Goal: Task Accomplishment & Management: Complete application form

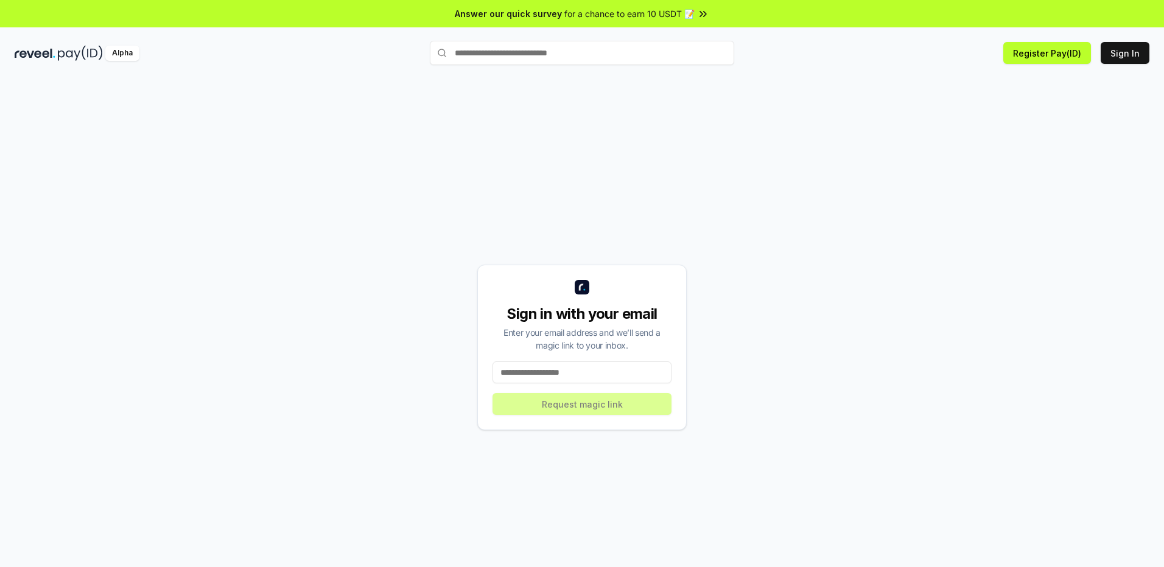
click at [573, 372] on input at bounding box center [581, 373] width 179 height 22
type input "**********"
click at [553, 396] on button "Request magic link" at bounding box center [581, 404] width 179 height 22
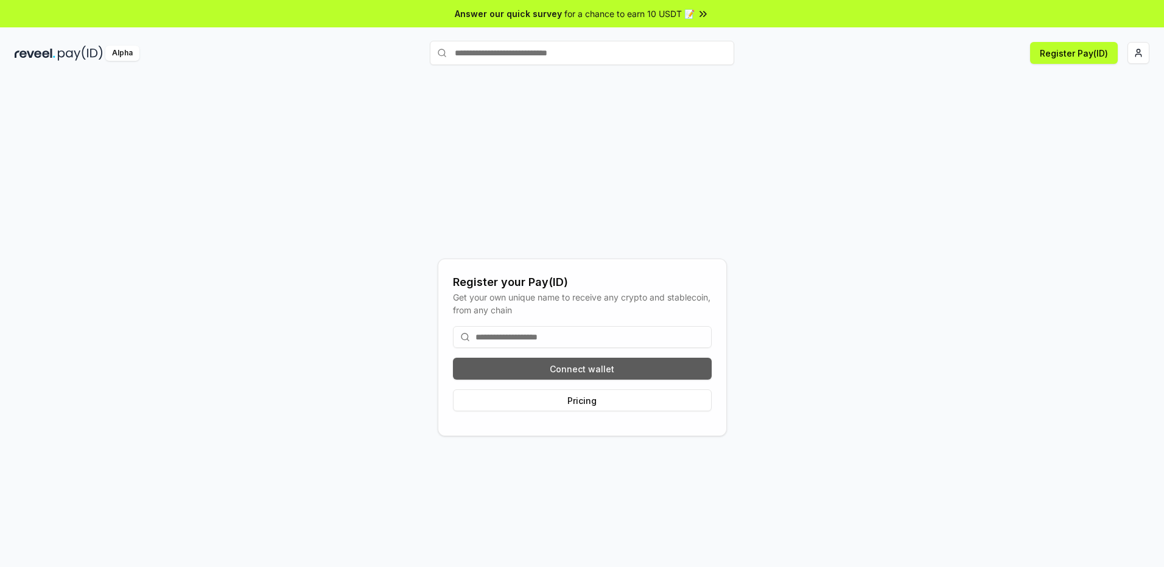
click at [560, 365] on button "Connect wallet" at bounding box center [582, 369] width 259 height 22
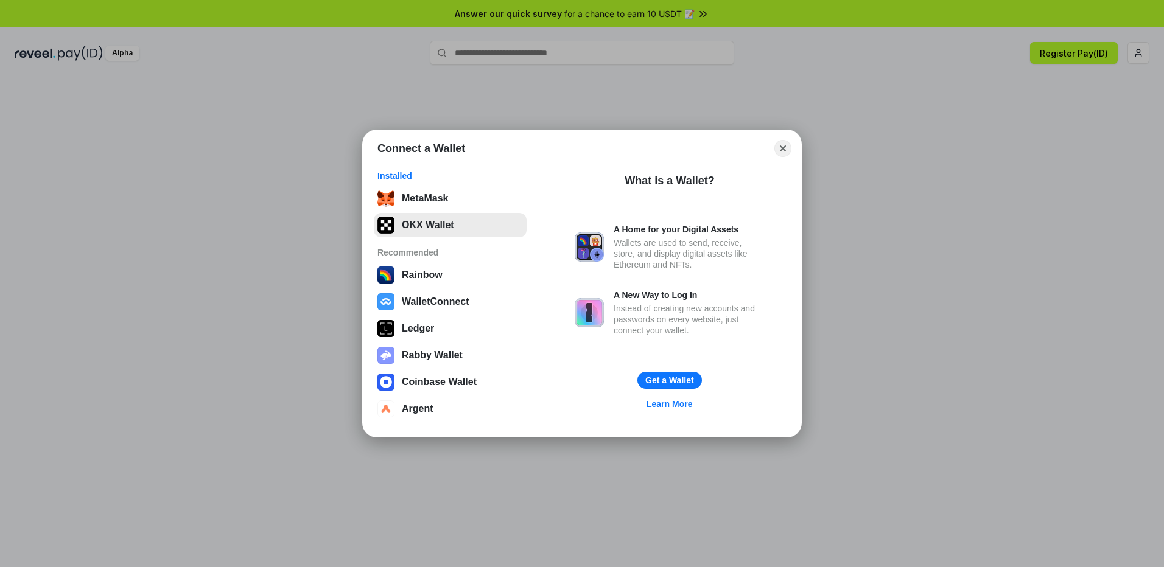
click at [405, 217] on button "OKX Wallet" at bounding box center [450, 225] width 153 height 24
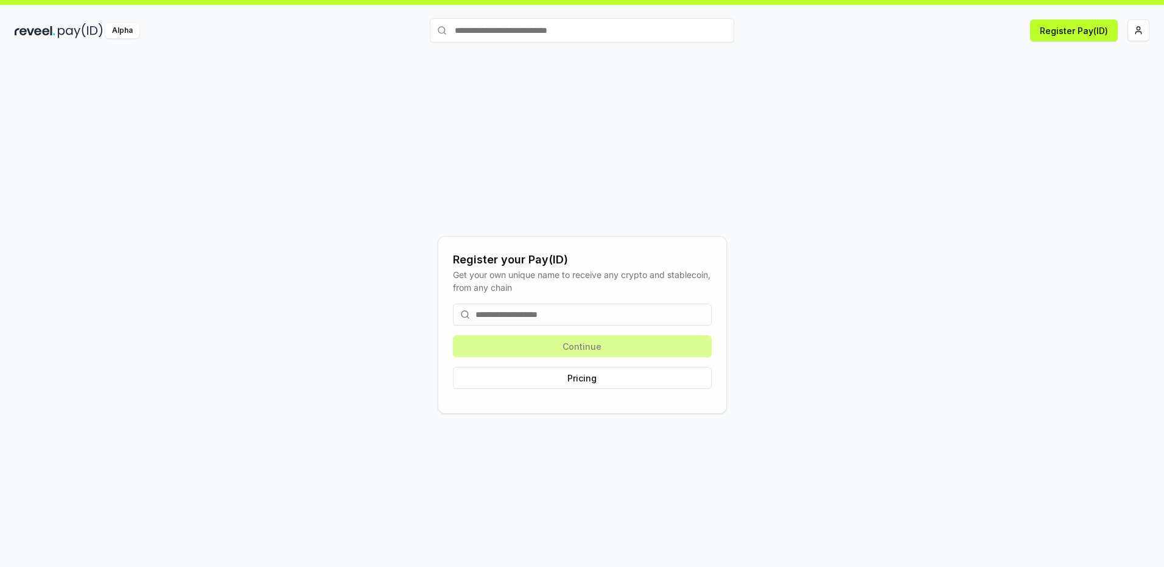
scroll to position [35, 0]
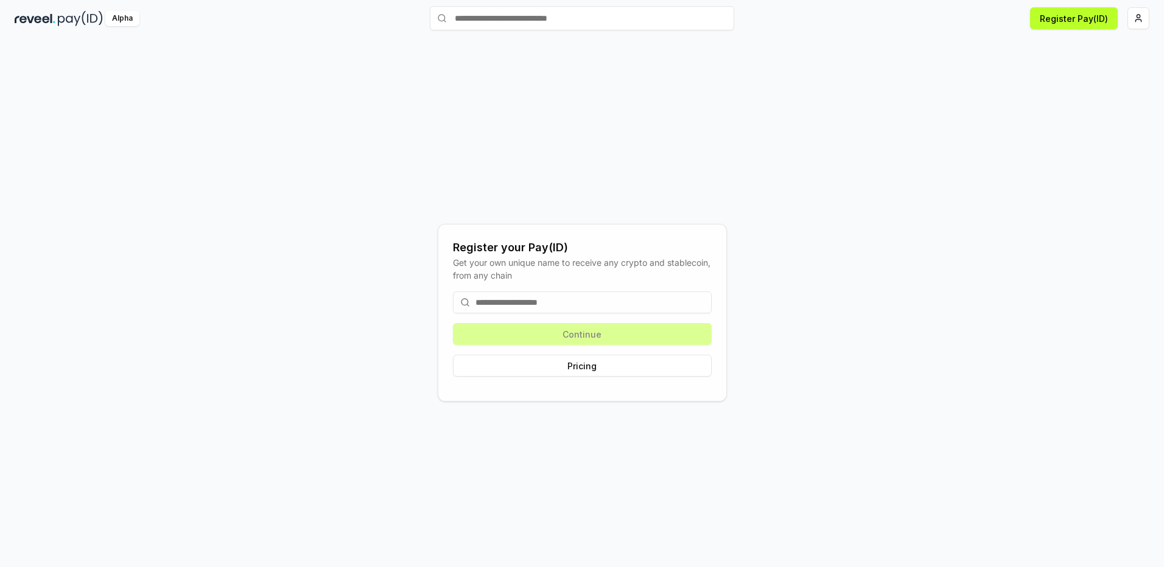
click at [555, 333] on div "Continue Pricing" at bounding box center [582, 334] width 259 height 105
click at [609, 294] on input at bounding box center [582, 303] width 259 height 22
click at [814, 250] on div "Register your Pay(ID) Get your own unique name to receive any crypto and stable…" at bounding box center [582, 312] width 1134 height 509
click at [1082, 26] on button "Register Pay(ID)" at bounding box center [1074, 18] width 88 height 22
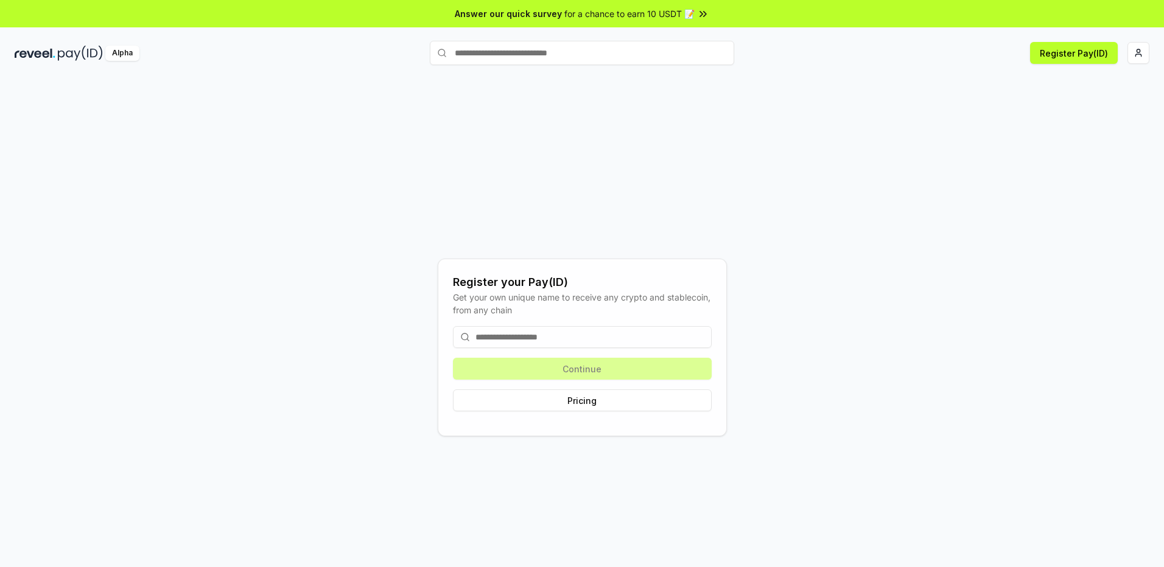
click at [574, 341] on input at bounding box center [582, 337] width 259 height 22
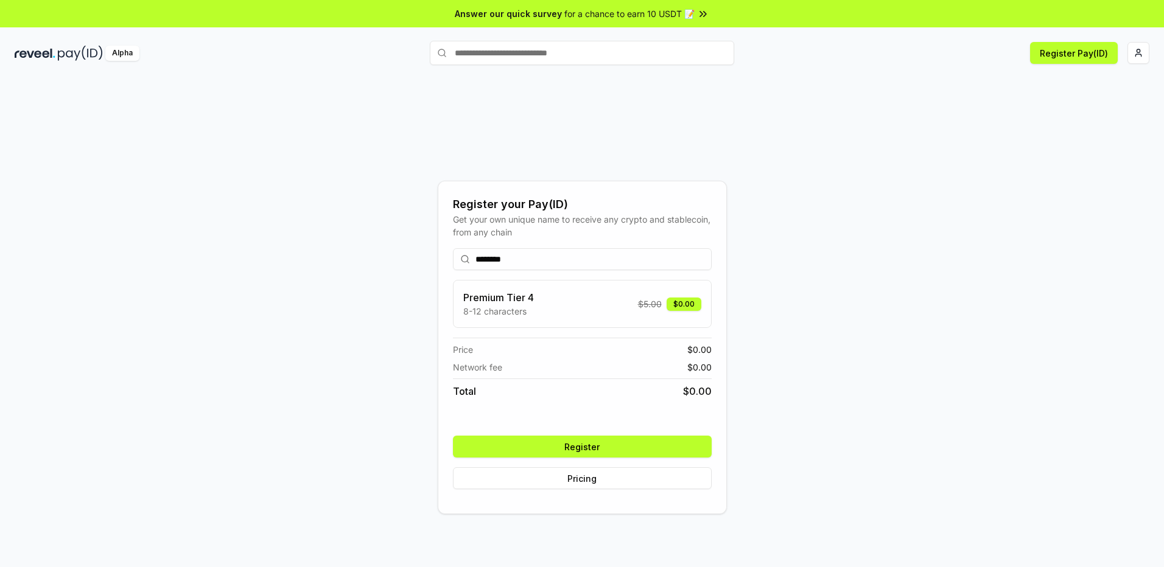
type input "********"
click at [861, 290] on div "Register your Pay(ID) Get your own unique name to receive any crypto and stable…" at bounding box center [582, 347] width 1134 height 509
click at [584, 443] on button "Register" at bounding box center [582, 447] width 259 height 22
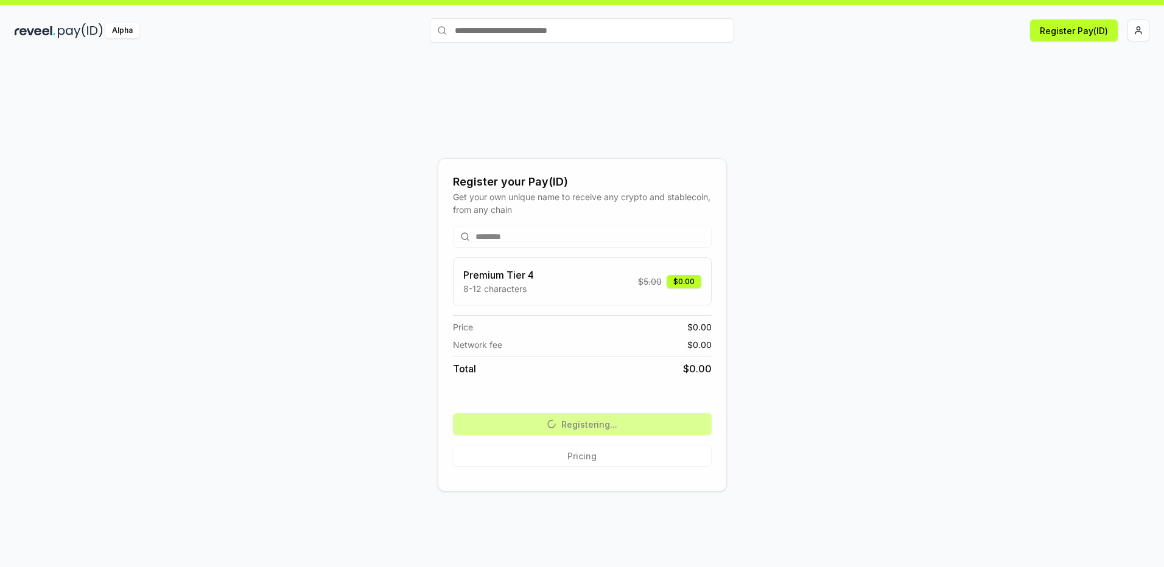
scroll to position [35, 0]
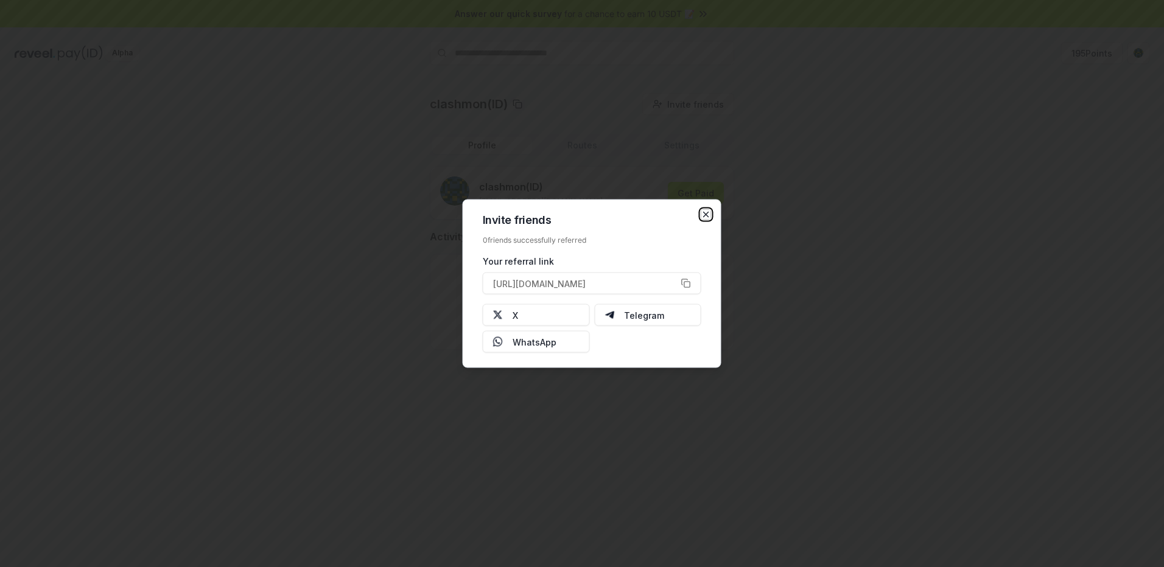
click at [704, 216] on icon "button" at bounding box center [706, 214] width 5 height 5
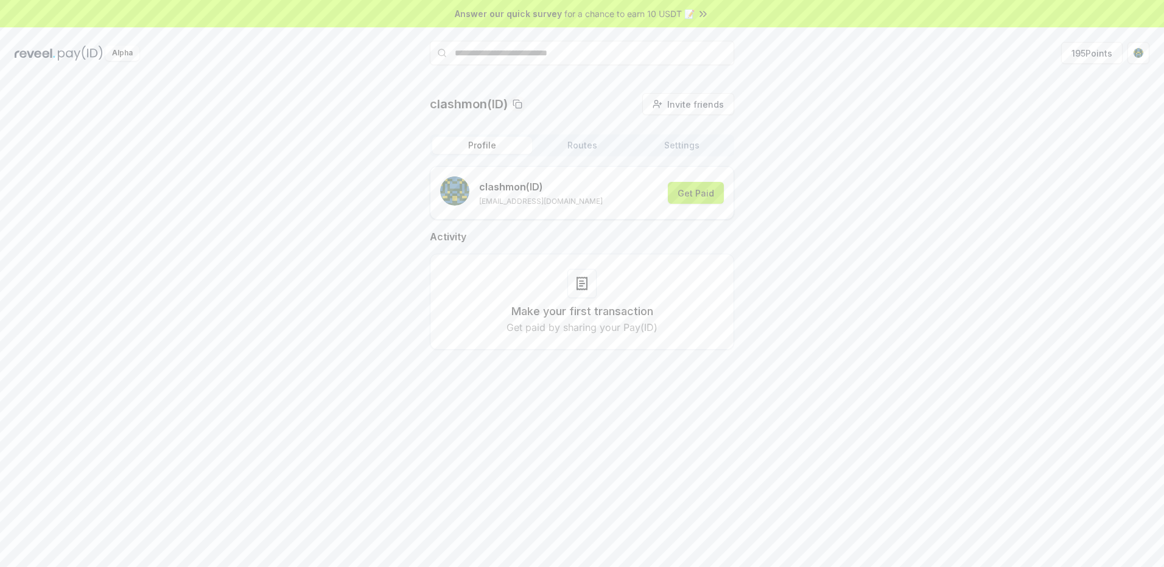
click at [695, 197] on button "Get Paid" at bounding box center [696, 193] width 56 height 22
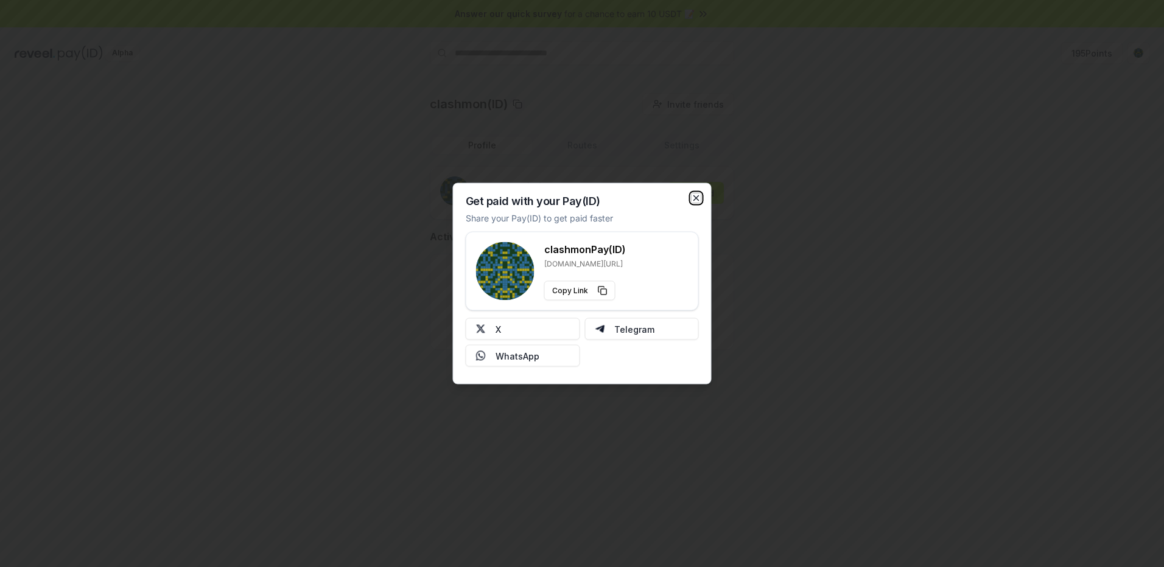
click at [692, 198] on icon "button" at bounding box center [696, 199] width 10 height 10
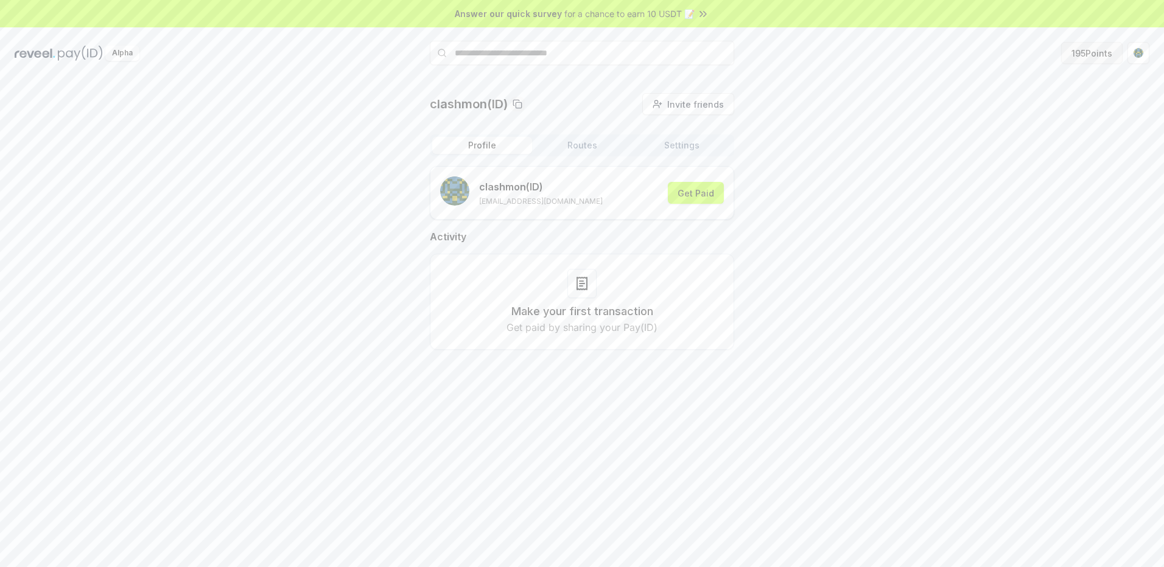
click at [1089, 56] on button "195 Points" at bounding box center [1091, 53] width 61 height 22
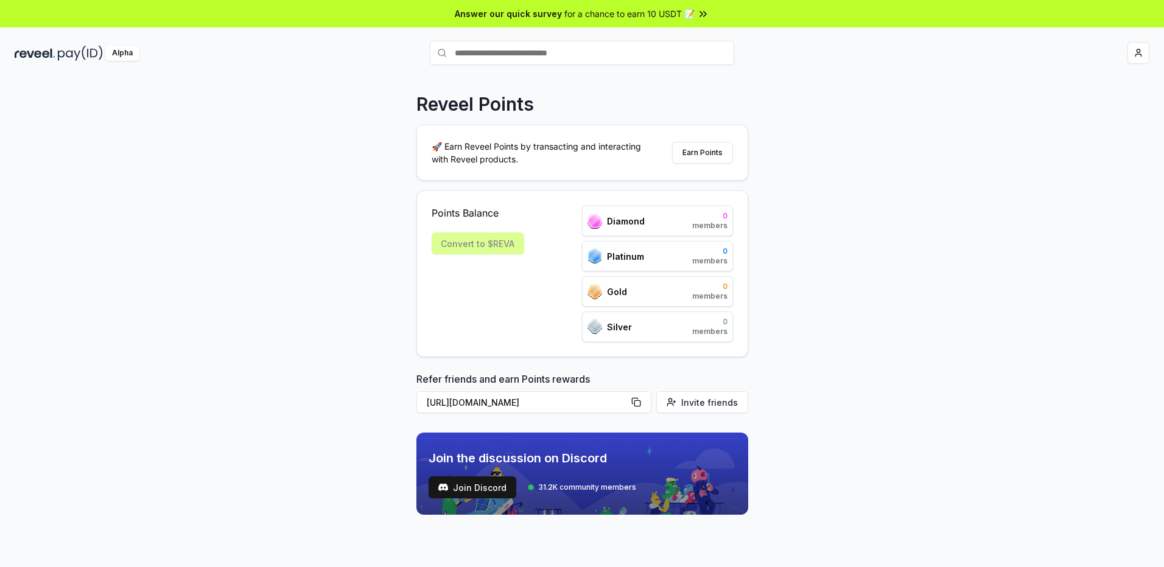
click at [1099, 57] on div at bounding box center [960, 53] width 378 height 22
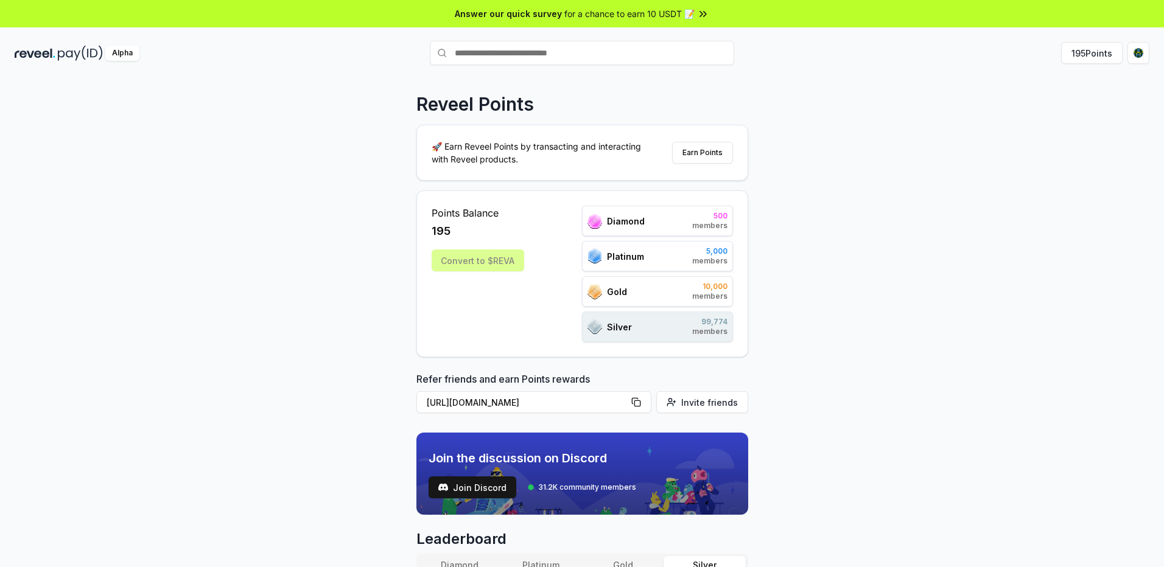
click at [484, 262] on div "Convert to $REVA" at bounding box center [478, 261] width 93 height 22
click at [686, 153] on button "Earn Points" at bounding box center [702, 153] width 61 height 22
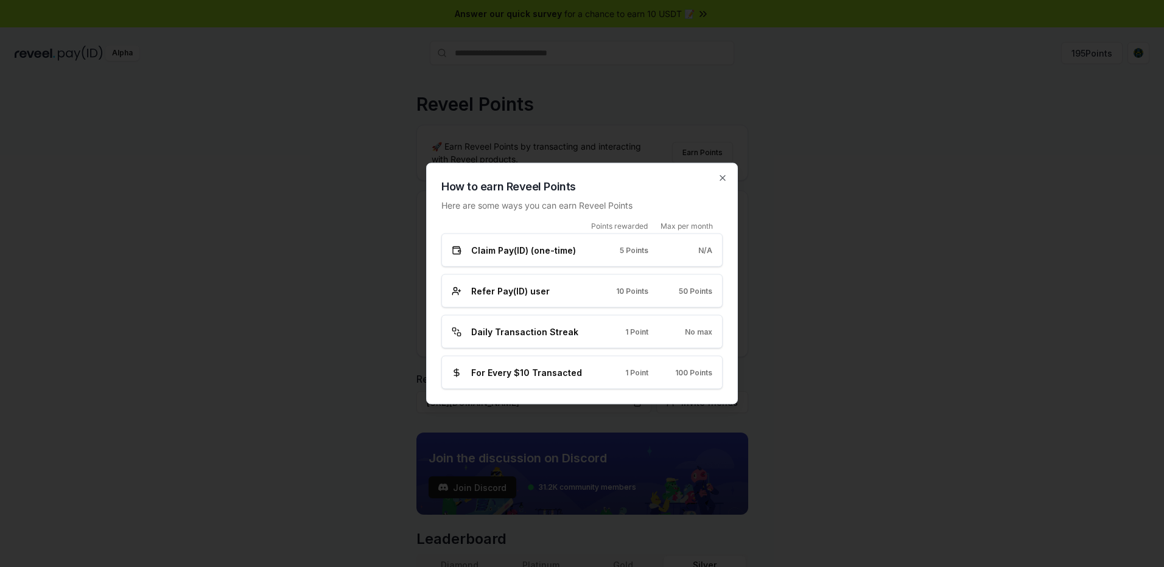
click at [540, 251] on span "Claim Pay(ID) (one-time)" at bounding box center [523, 250] width 105 height 13
click at [721, 178] on icon "button" at bounding box center [723, 178] width 10 height 10
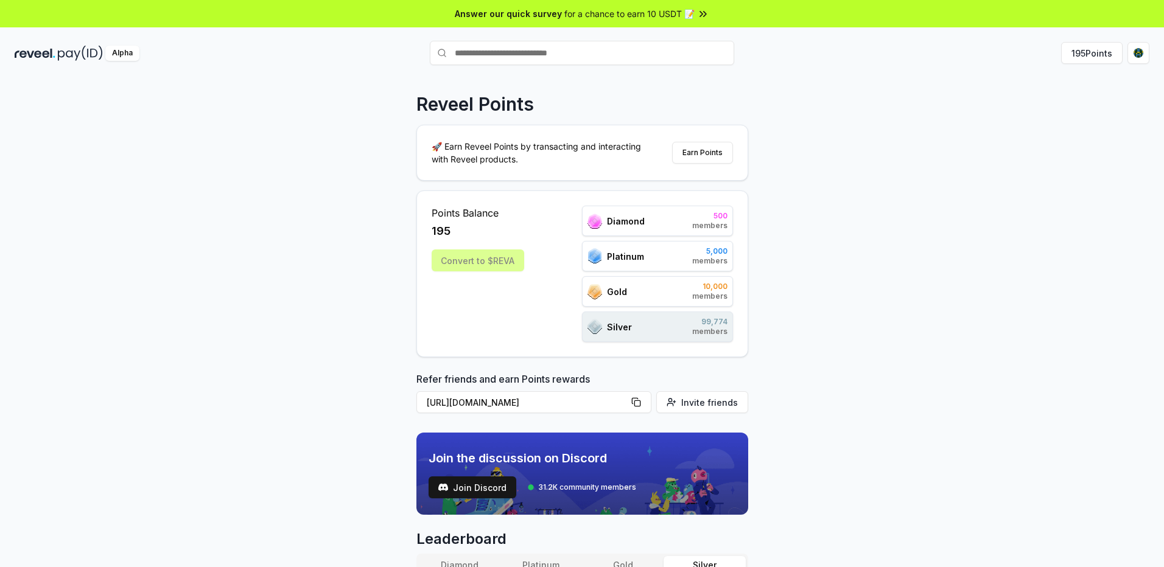
click at [618, 18] on span "for a chance to earn 10 USDT 📝" at bounding box center [629, 13] width 130 height 13
click at [340, 51] on div "Alpha" at bounding box center [204, 53] width 378 height 15
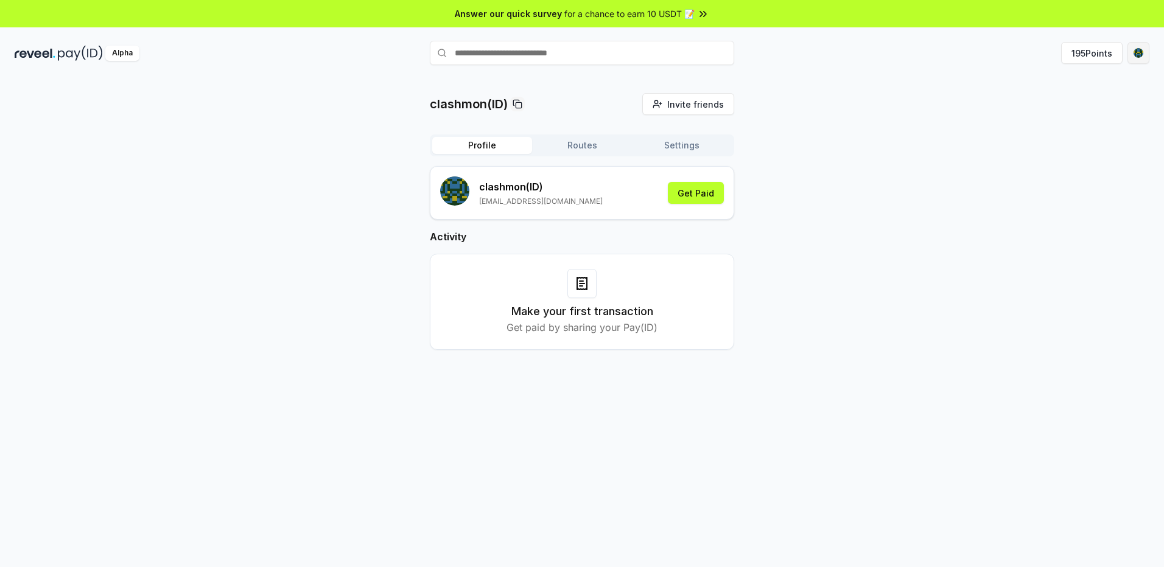
click at [1133, 53] on html "Answer our quick survey for a chance to earn 10 USDT 📝 Alpha 195 Points clashmo…" at bounding box center [582, 283] width 1164 height 567
click at [1064, 127] on div "View Profile" at bounding box center [1080, 132] width 135 height 20
